Goal: Task Accomplishment & Management: Use online tool/utility

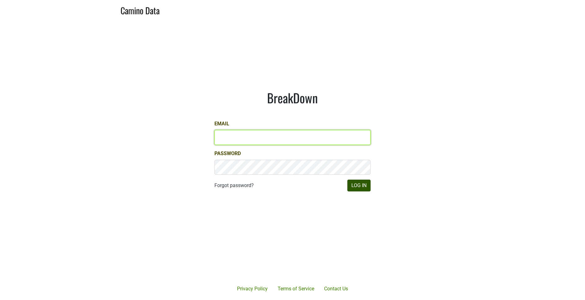
type input "[EMAIL_ADDRESS][DOMAIN_NAME]"
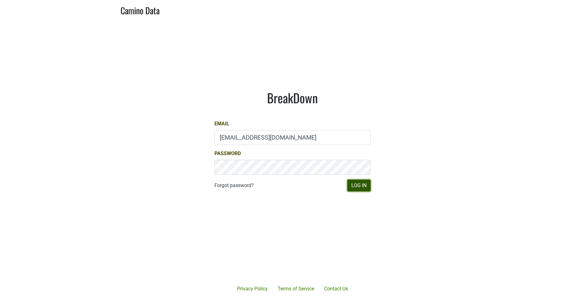
click at [360, 185] on button "Log In" at bounding box center [358, 185] width 23 height 12
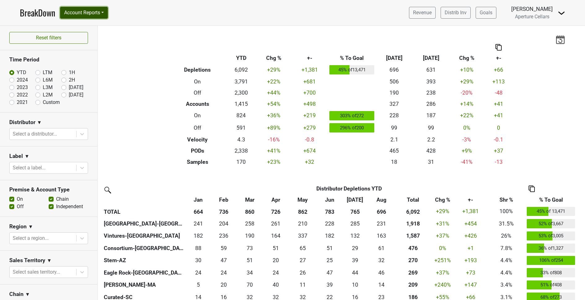
click at [82, 14] on button "Account Reports" at bounding box center [84, 13] width 48 height 12
click at [79, 29] on link "SuperRanker" at bounding box center [87, 27] width 55 height 10
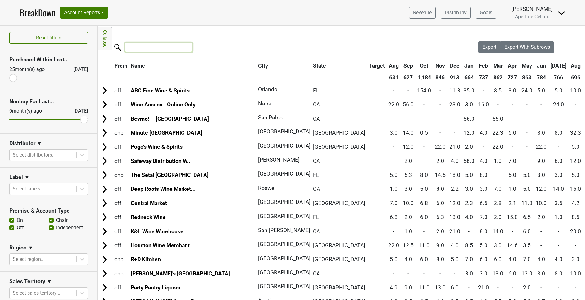
click at [161, 44] on input "search" at bounding box center [159, 47] width 68 height 10
paste input "Rustic Canyon"
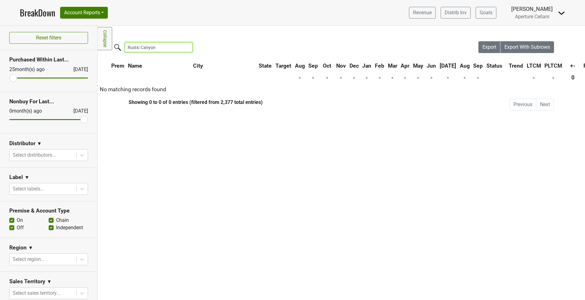
type input "Rustic Canyon"
click at [430, 170] on div "Filters Collapse Loading, please wait... Please wait, your file is being downlo…" at bounding box center [342, 163] width 488 height 274
